Goal: Information Seeking & Learning: Learn about a topic

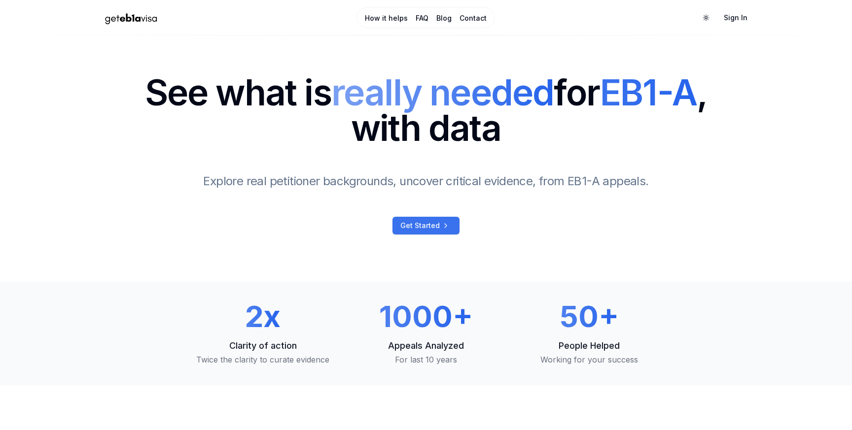
click at [413, 231] on link "Get Started" at bounding box center [425, 226] width 67 height 18
click at [425, 334] on div "1000+ Appeals Analyzed For last 10 years" at bounding box center [425, 334] width 147 height 64
click at [451, 225] on link "Get Started" at bounding box center [425, 226] width 67 height 18
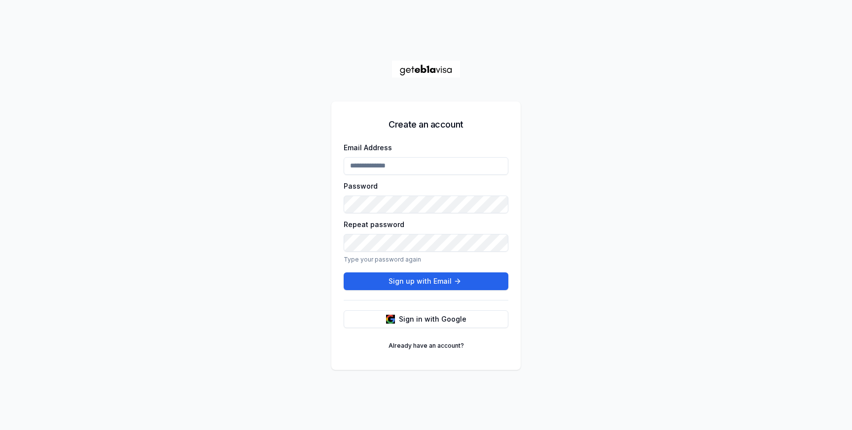
click at [597, 193] on div "Create an account Email Address Password Repeat password Type your password aga…" at bounding box center [426, 215] width 852 height 430
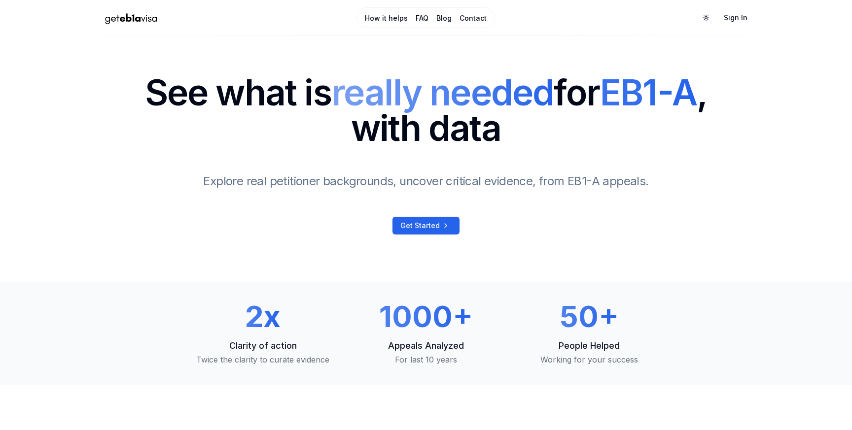
click at [437, 231] on link "Get Started" at bounding box center [425, 226] width 67 height 18
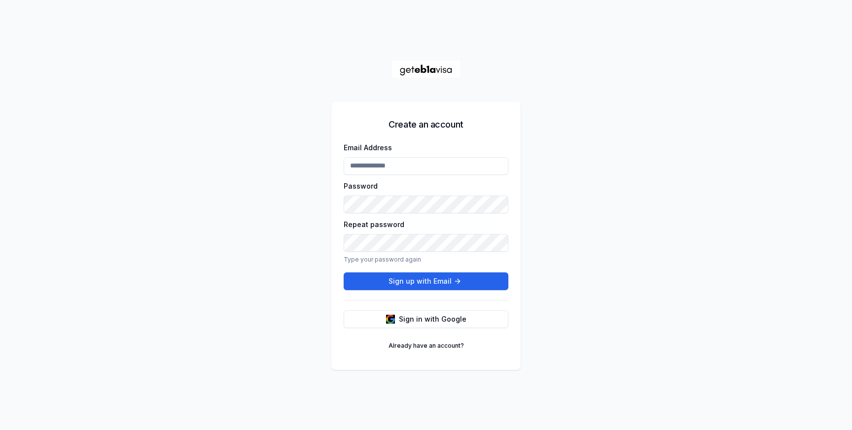
click at [390, 169] on input "Email Address" at bounding box center [426, 166] width 165 height 18
type input "**********"
click at [409, 276] on button "Sign up with Email" at bounding box center [426, 282] width 165 height 18
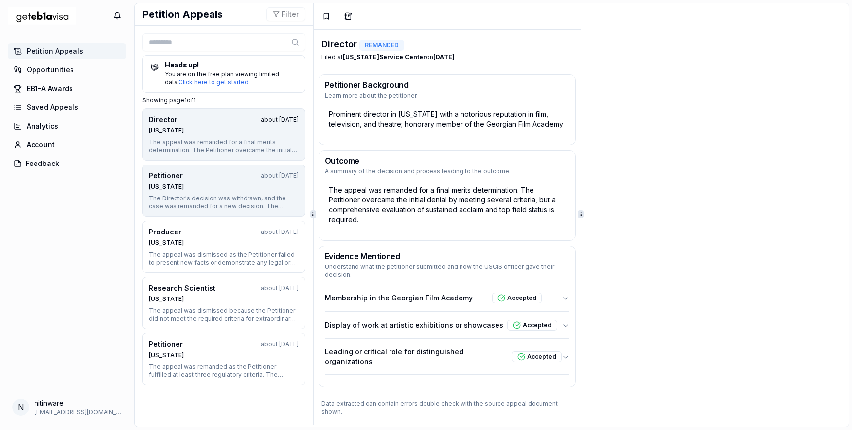
click at [198, 180] on div "Petitioner about 1 year ago" at bounding box center [224, 176] width 150 height 10
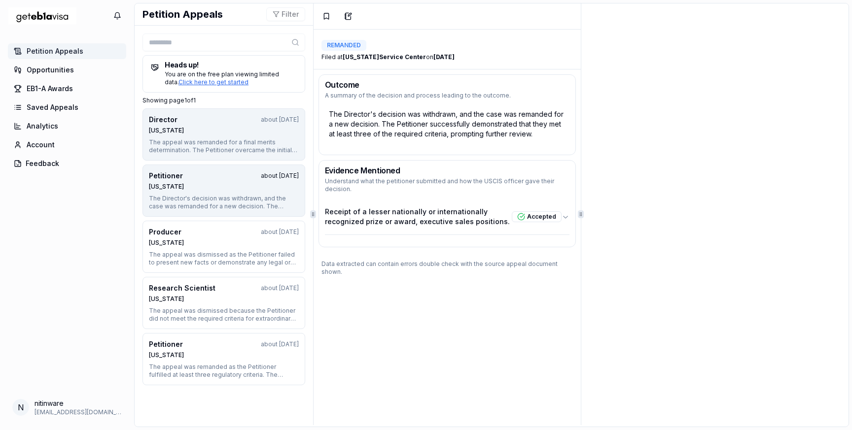
click at [227, 147] on div "The appeal was remanded for a final merits determination. The Petitioner overca…" at bounding box center [224, 147] width 150 height 16
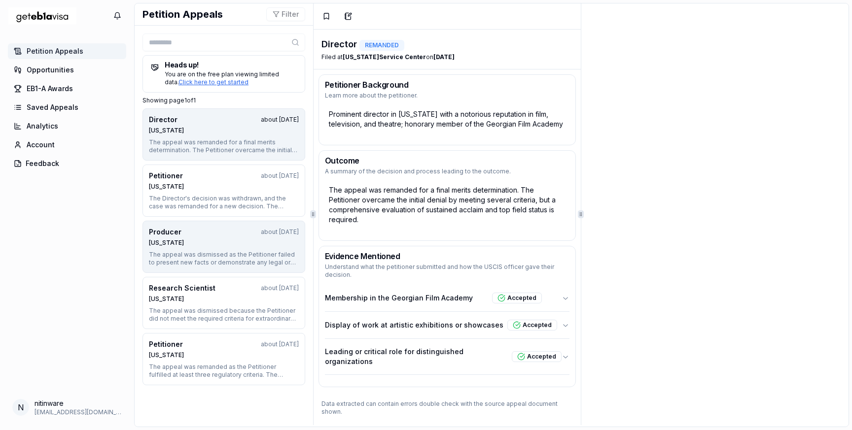
click at [206, 246] on div "Nebraska" at bounding box center [224, 243] width 150 height 8
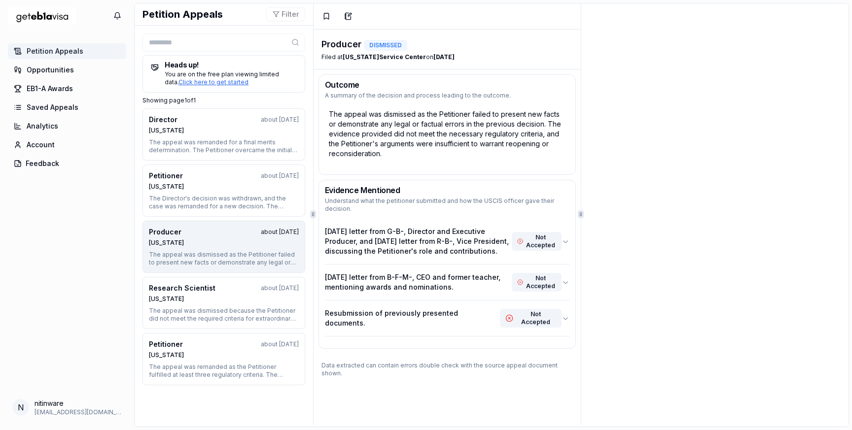
scroll to position [7, 0]
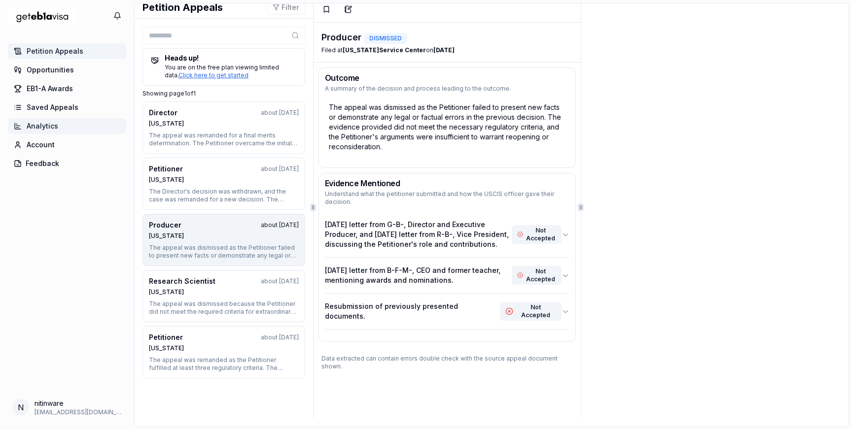
click at [53, 129] on span "Analytics" at bounding box center [43, 126] width 32 height 10
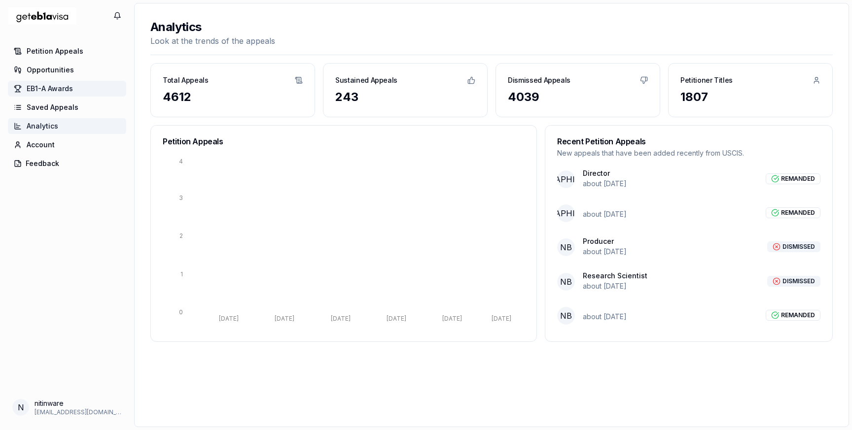
click at [63, 86] on span "EB1-A Awards" at bounding box center [50, 89] width 46 height 10
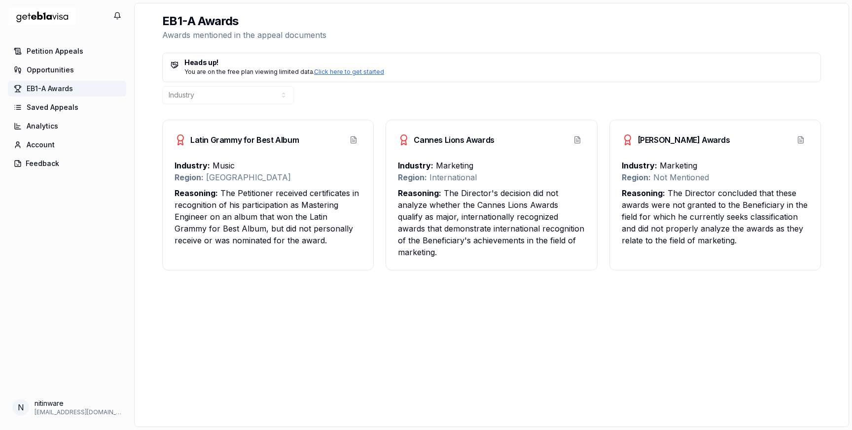
click at [358, 75] on div "You are on the free plan viewing limited data. Click here to get started" at bounding box center [492, 72] width 642 height 8
click at [63, 108] on span "Saved Appeals" at bounding box center [53, 108] width 52 height 10
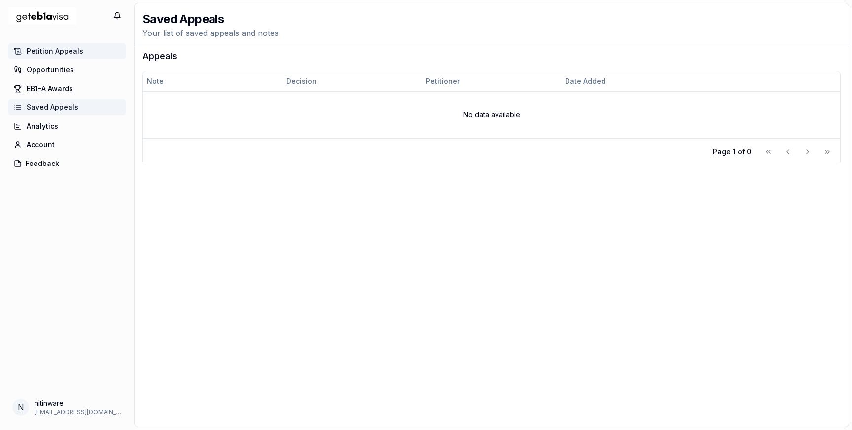
click at [58, 56] on span "Petition Appeals" at bounding box center [55, 51] width 57 height 10
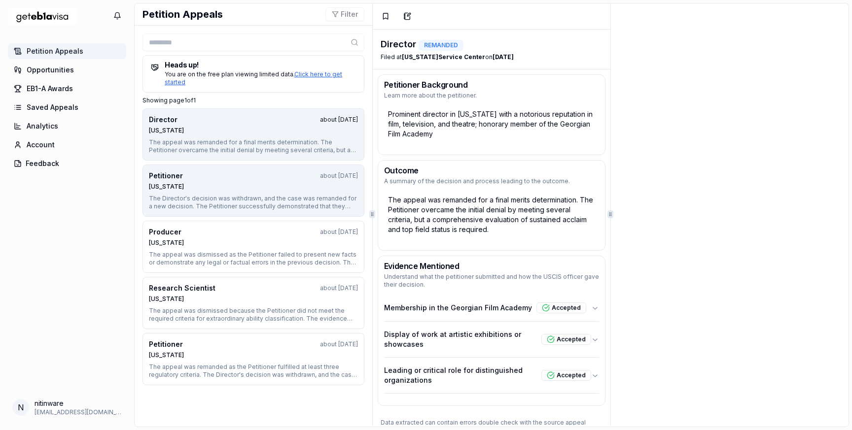
scroll to position [7, 0]
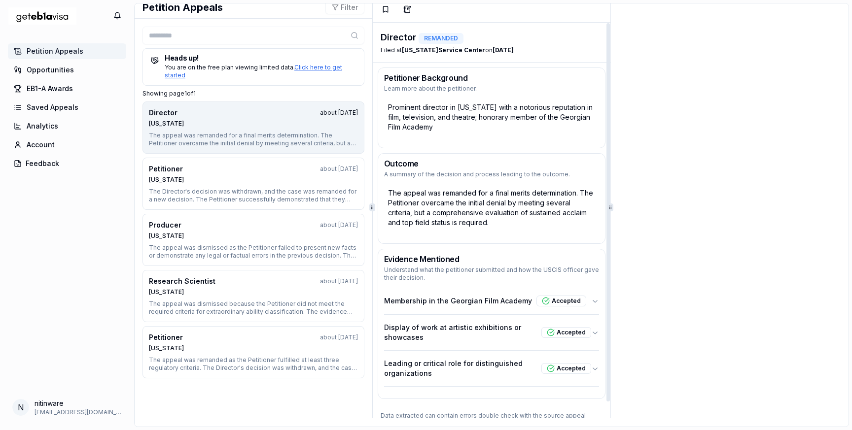
click at [539, 191] on div "The appeal was remanded for a final merits determination. The Petitioner overca…" at bounding box center [491, 207] width 215 height 47
click at [511, 276] on p "Understand what the petitioner submitted and how the USCIS officer gave their d…" at bounding box center [491, 274] width 215 height 16
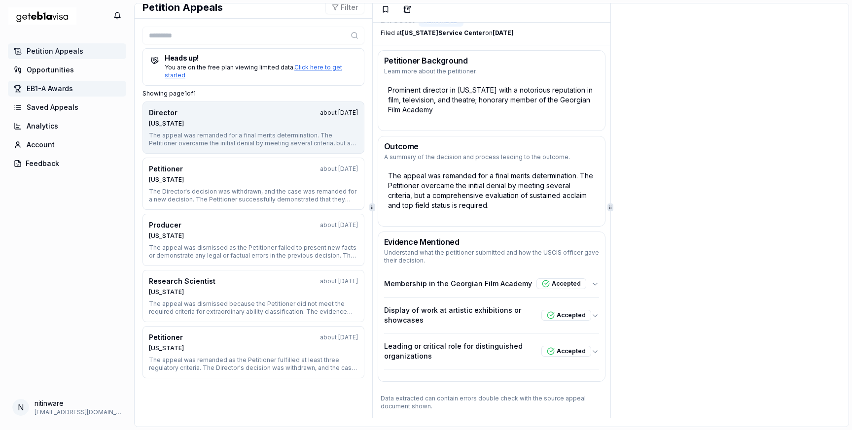
click at [58, 85] on span "EB1-A Awards" at bounding box center [50, 89] width 46 height 10
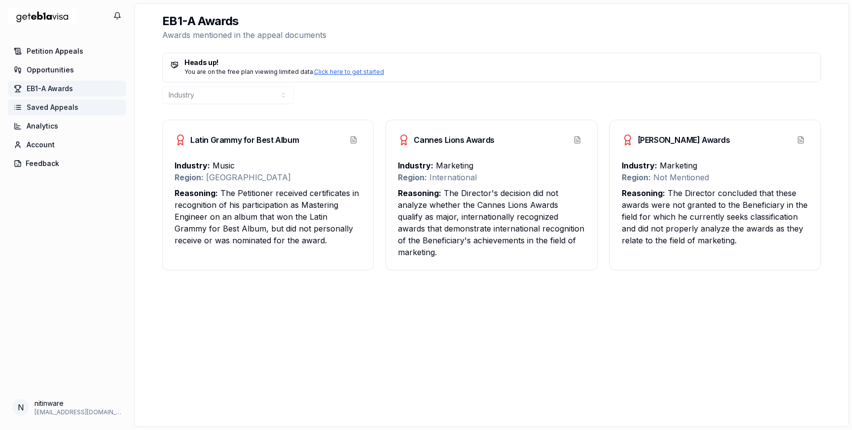
click at [69, 113] on link "Saved Appeals" at bounding box center [67, 108] width 118 height 16
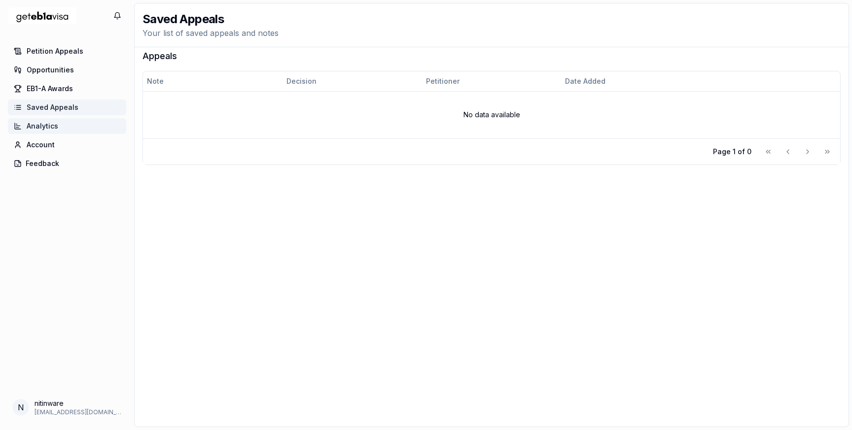
click at [62, 127] on link "Analytics" at bounding box center [67, 126] width 118 height 16
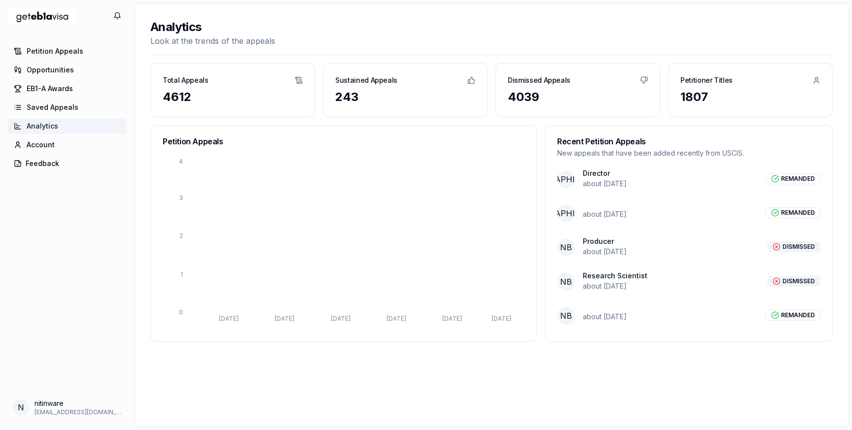
click at [802, 178] on div "REMANDED" at bounding box center [793, 179] width 55 height 11
click at [803, 317] on div "REMANDED" at bounding box center [793, 315] width 55 height 11
click at [64, 150] on link "Account" at bounding box center [67, 145] width 118 height 16
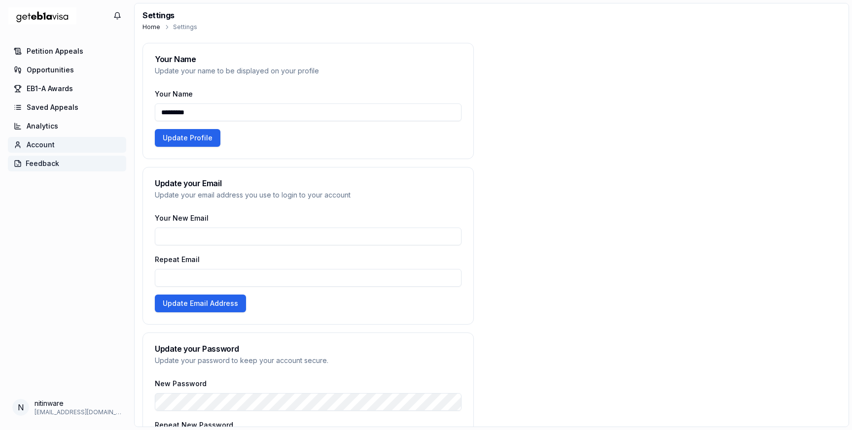
click at [54, 163] on button "Feedback" at bounding box center [67, 164] width 118 height 16
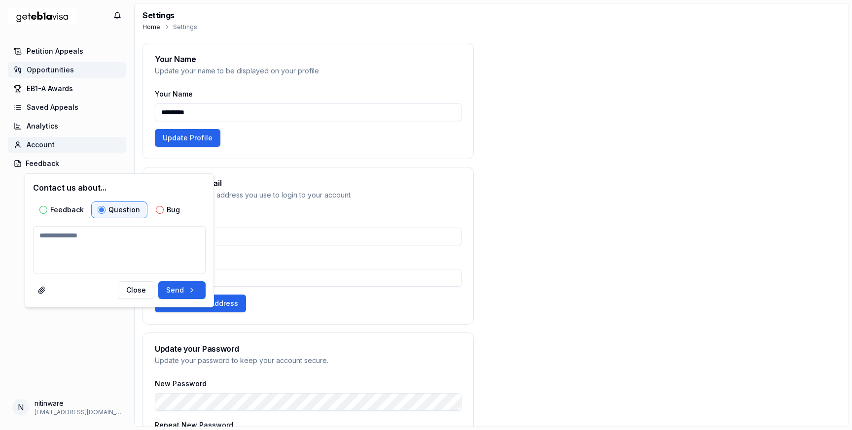
click at [70, 68] on span "Opportunities" at bounding box center [50, 70] width 47 height 10
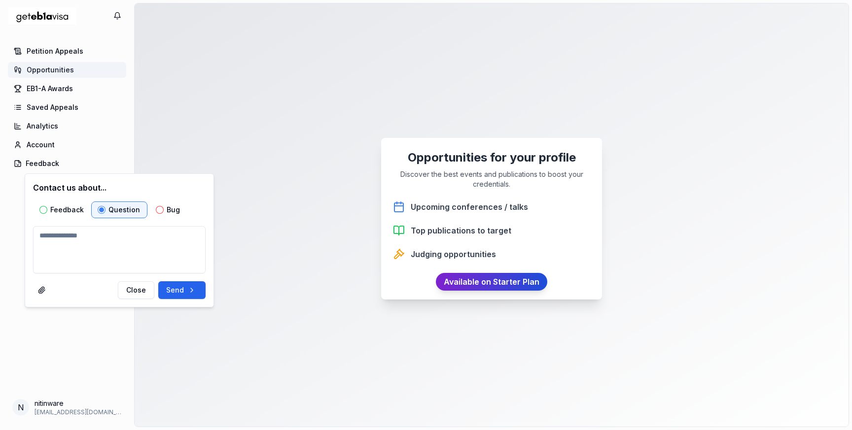
click at [510, 287] on link "Available on Starter Plan" at bounding box center [491, 282] width 111 height 18
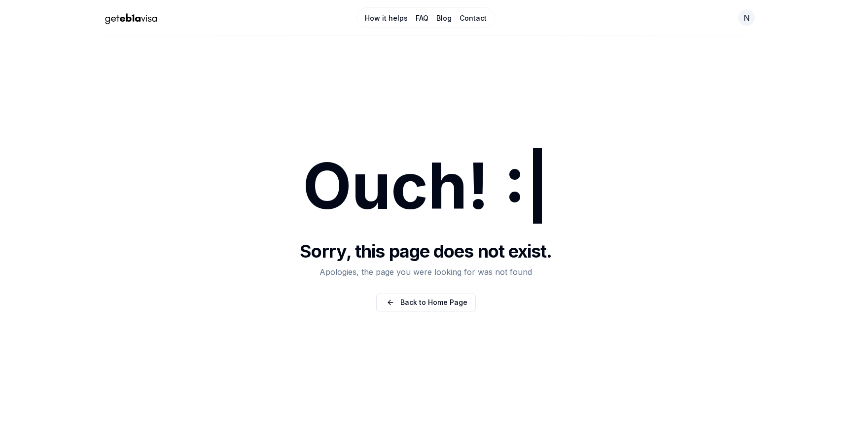
click at [383, 18] on link "How it helps" at bounding box center [386, 18] width 43 height 10
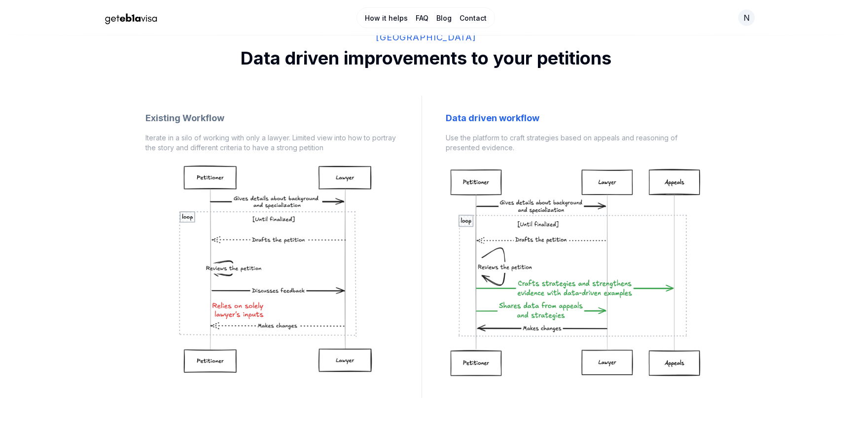
scroll to position [754, 0]
